Goal: Navigation & Orientation: Find specific page/section

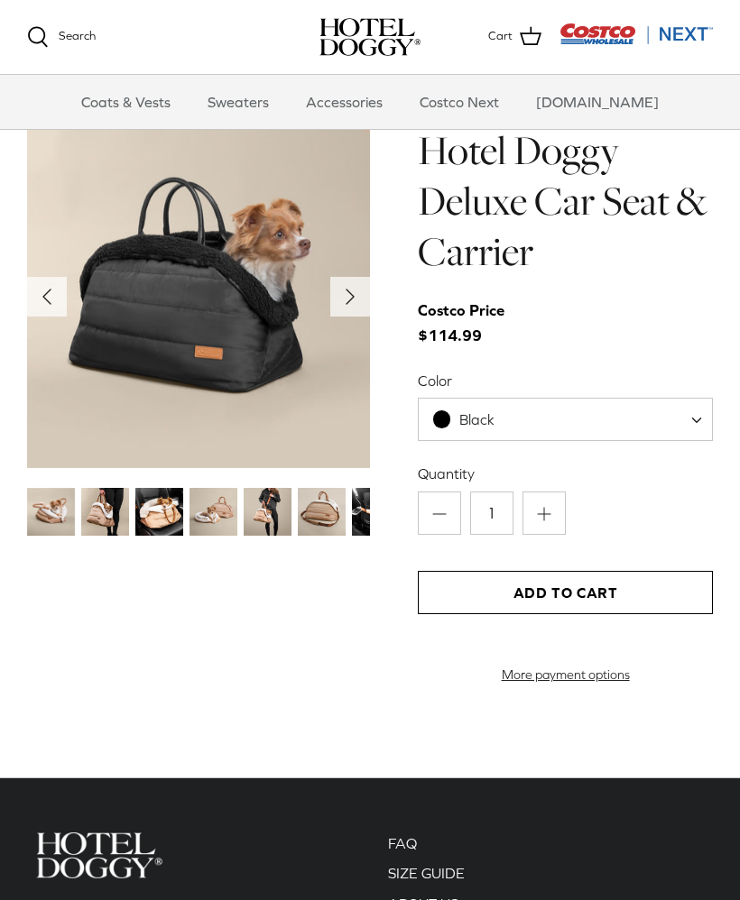
scroll to position [1664, 0]
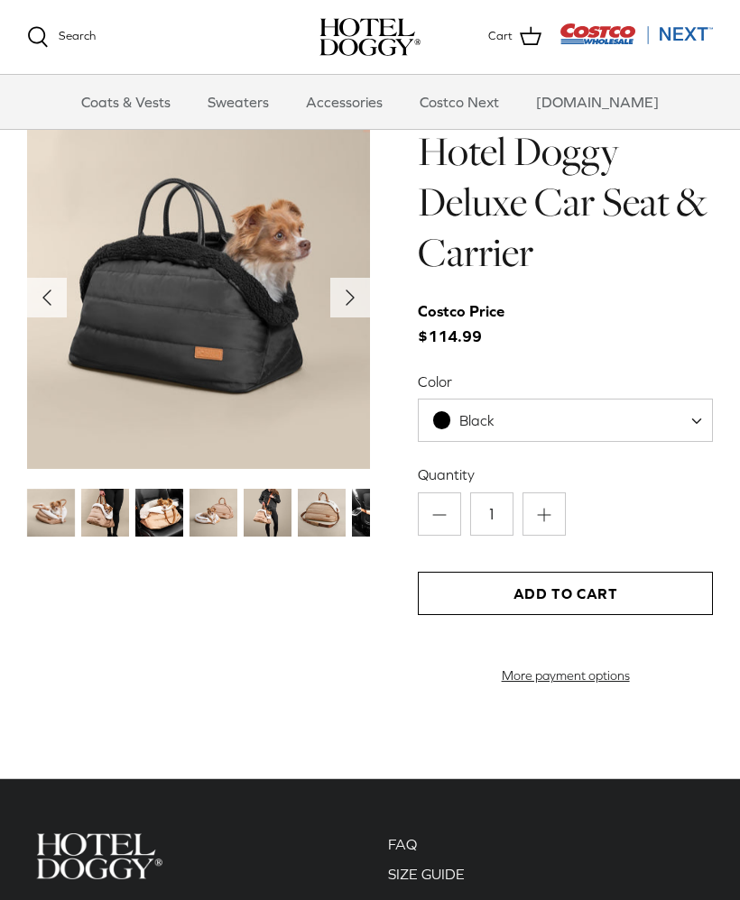
click at [686, 421] on span "Black" at bounding box center [565, 420] width 295 height 43
select select "Tan"
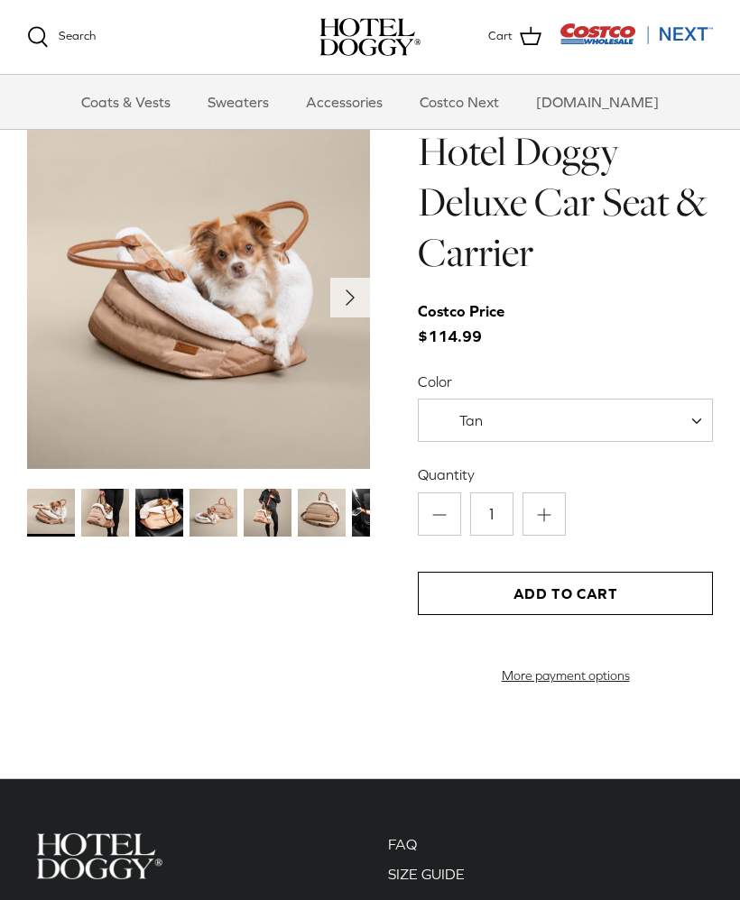
click at [356, 288] on icon "Right" at bounding box center [350, 297] width 29 height 29
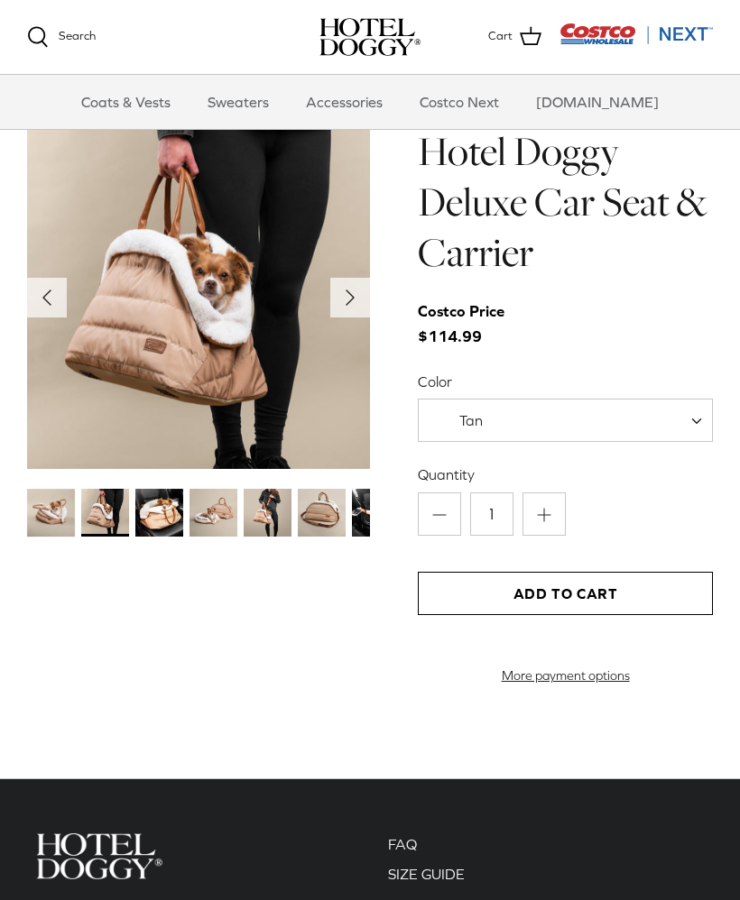
click at [355, 301] on icon "Right" at bounding box center [350, 297] width 29 height 29
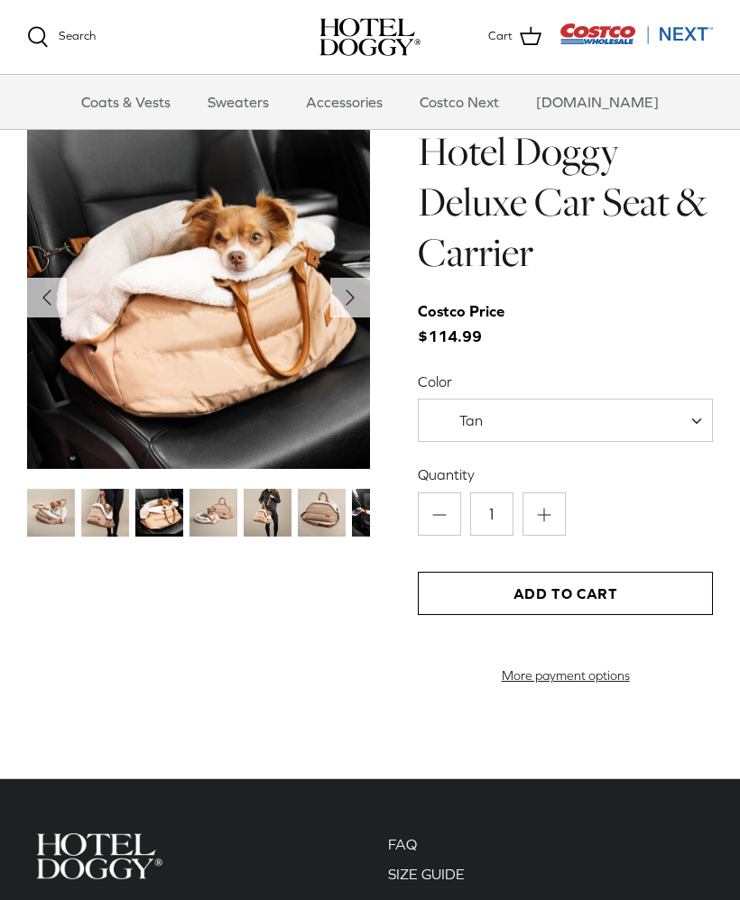
click at [355, 300] on icon "Right" at bounding box center [350, 297] width 29 height 29
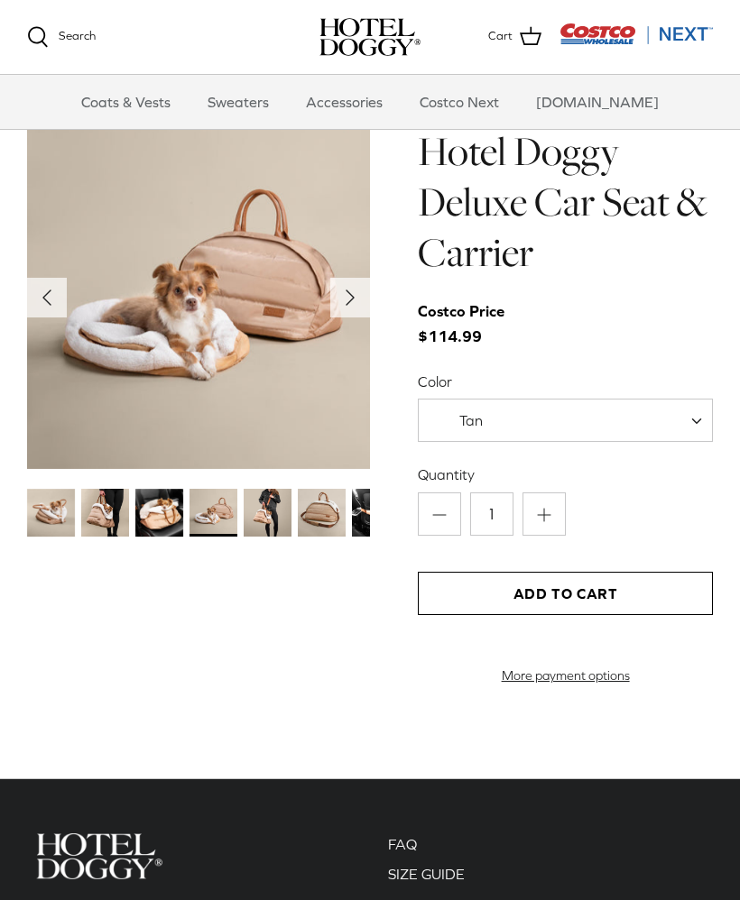
click at [351, 296] on polyline "Next" at bounding box center [349, 298] width 7 height 14
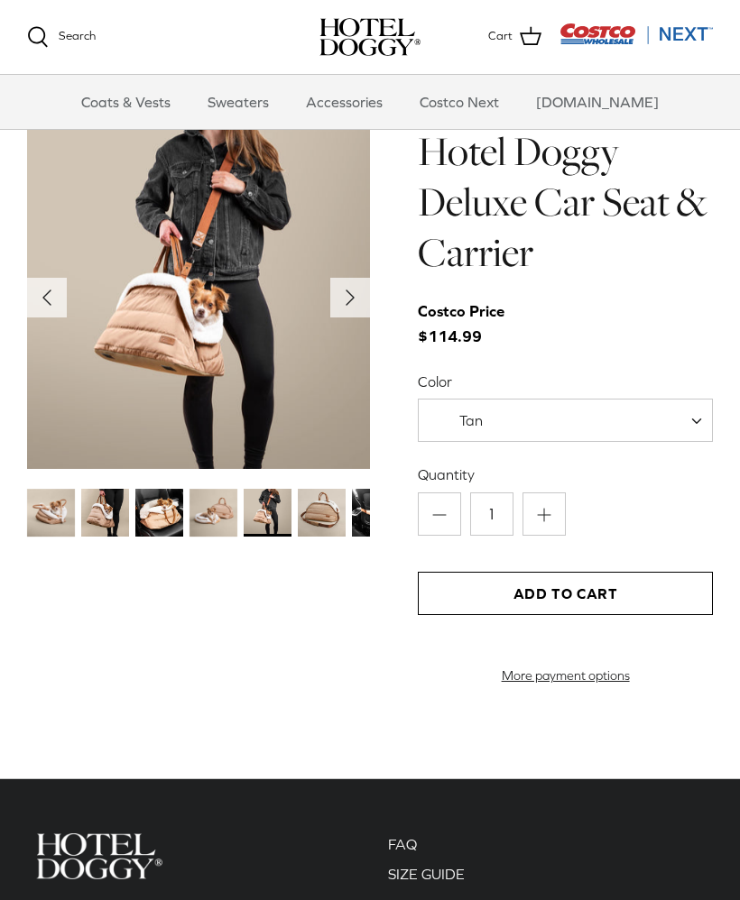
click at [349, 298] on polyline "Next" at bounding box center [349, 298] width 7 height 14
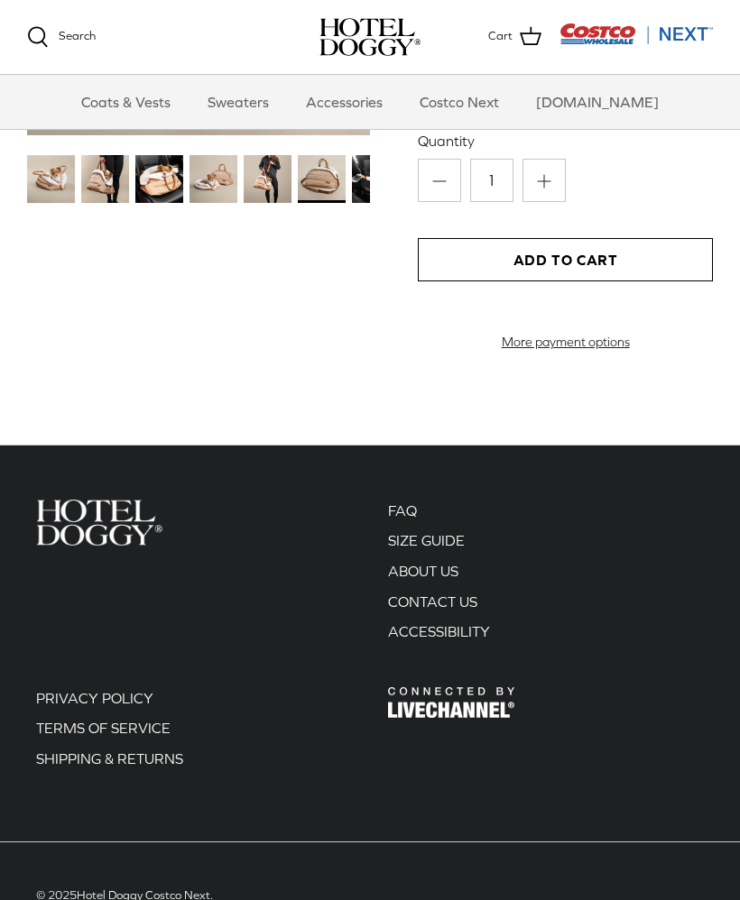
scroll to position [1974, 0]
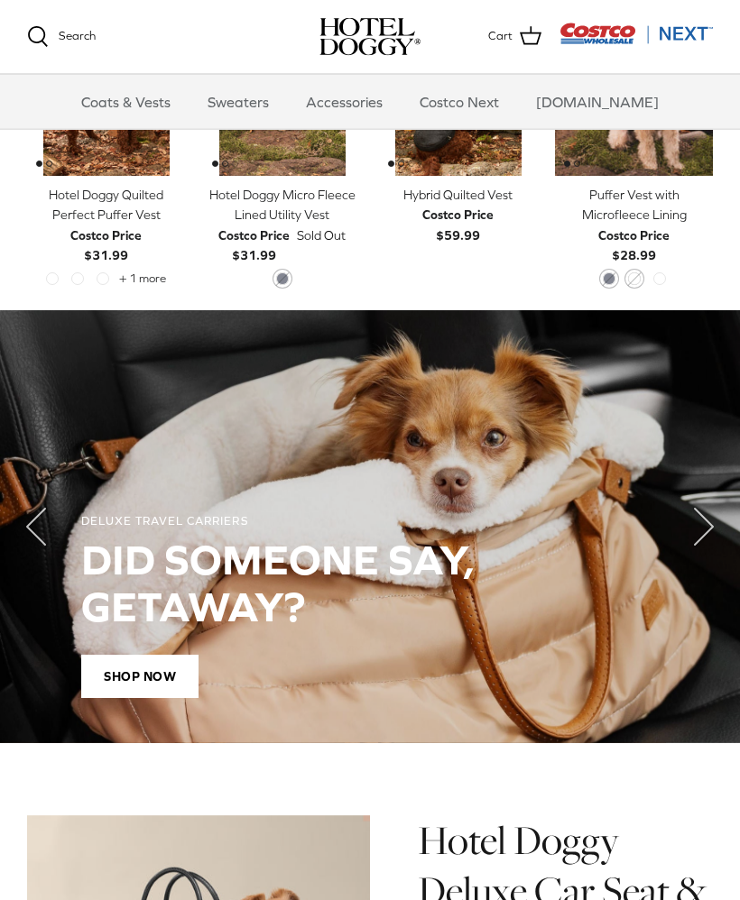
scroll to position [975, 0]
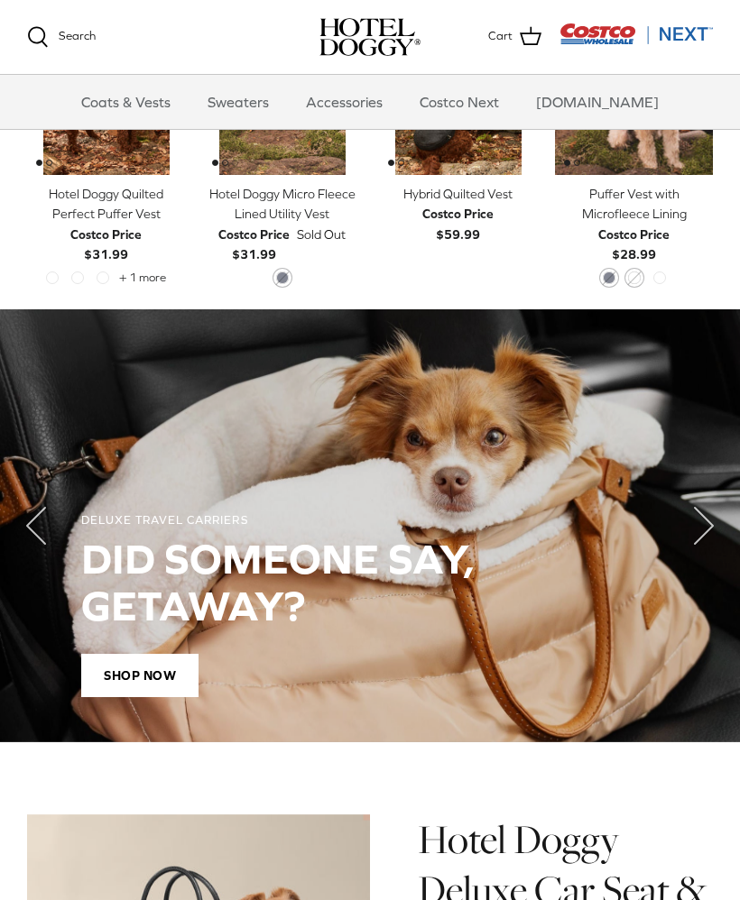
click at [704, 526] on polyline "Next" at bounding box center [704, 526] width 18 height 36
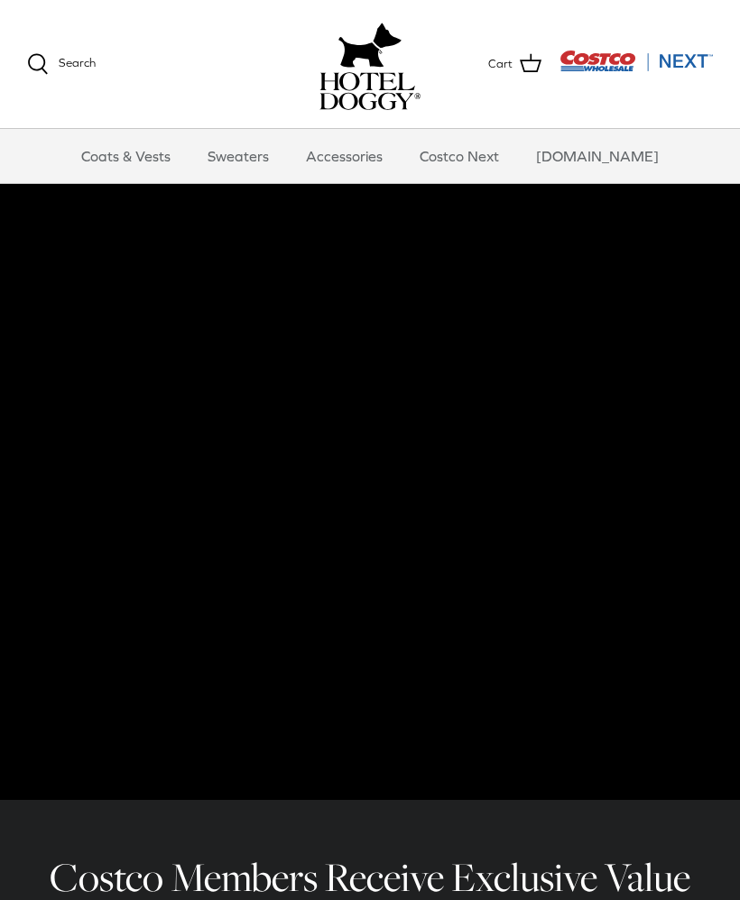
scroll to position [0, 0]
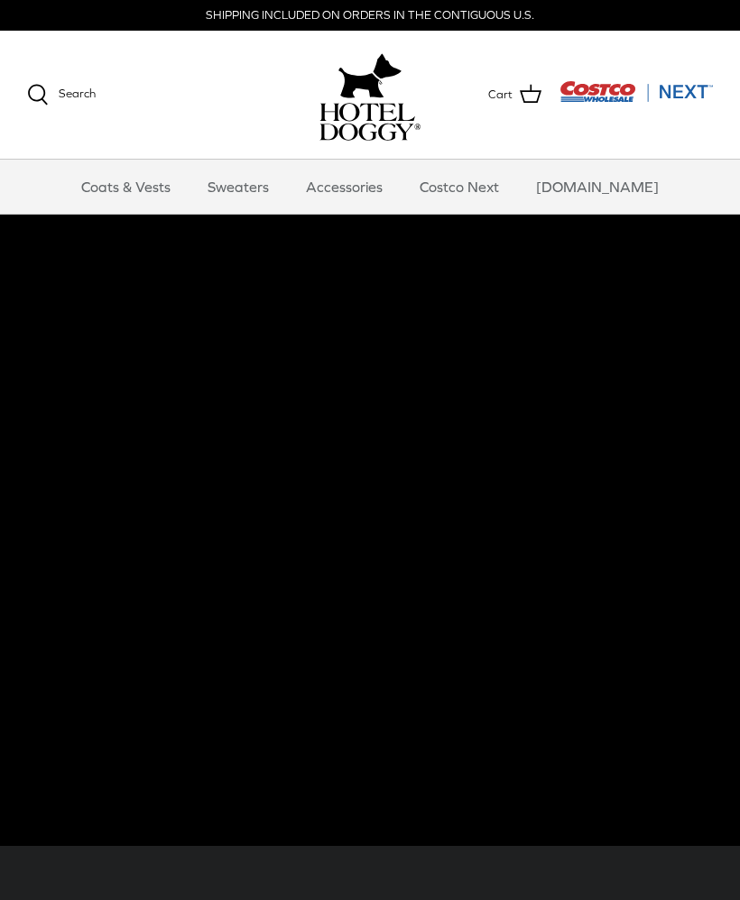
click at [487, 186] on link "Costco Next" at bounding box center [459, 187] width 112 height 54
